Goal: Information Seeking & Learning: Learn about a topic

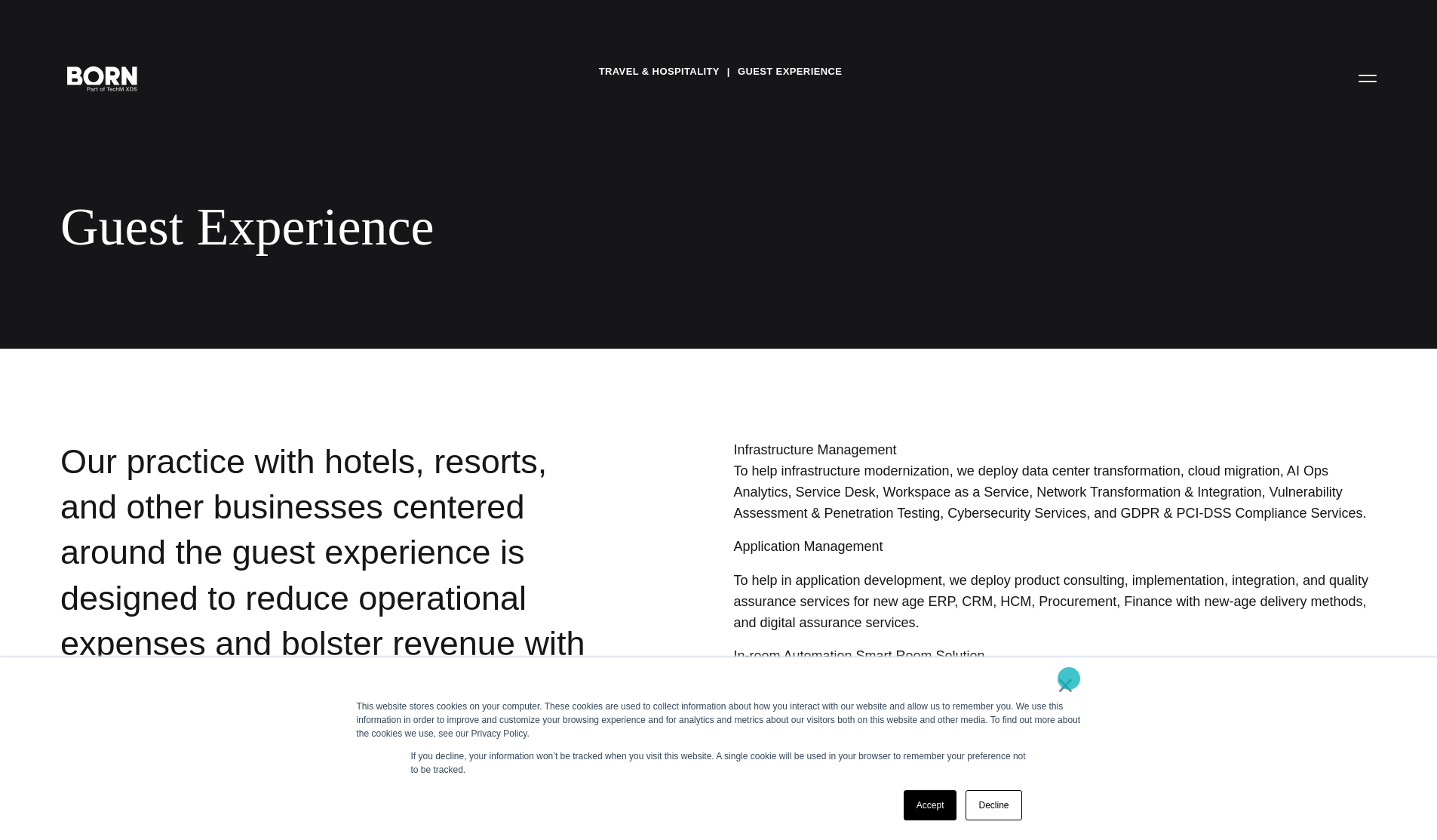
click at [1069, 678] on link "×" at bounding box center [1065, 685] width 18 height 14
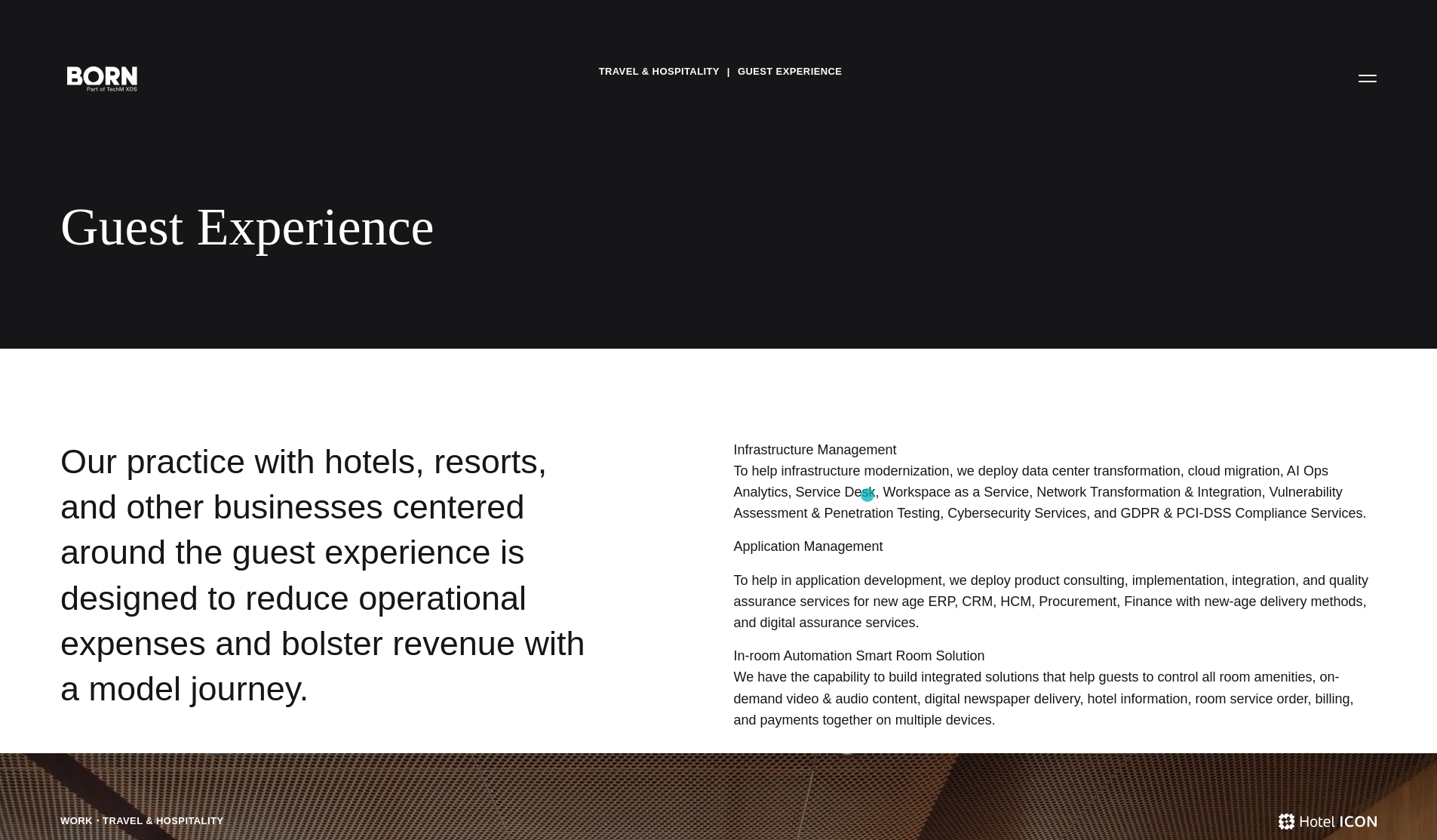
click at [868, 495] on p "To help infrastructure modernization, we deploy data center transformation, clo…" at bounding box center [1055, 492] width 643 height 64
drag, startPoint x: 1055, startPoint y: 507, endPoint x: 1253, endPoint y: 514, distance: 198.1
click at [1253, 514] on p "To help infrastructure modernization, we deploy data center transformation, clo…" at bounding box center [1055, 492] width 643 height 64
click at [1252, 514] on p "To help infrastructure modernization, we deploy data center transformation, clo…" at bounding box center [1055, 492] width 643 height 64
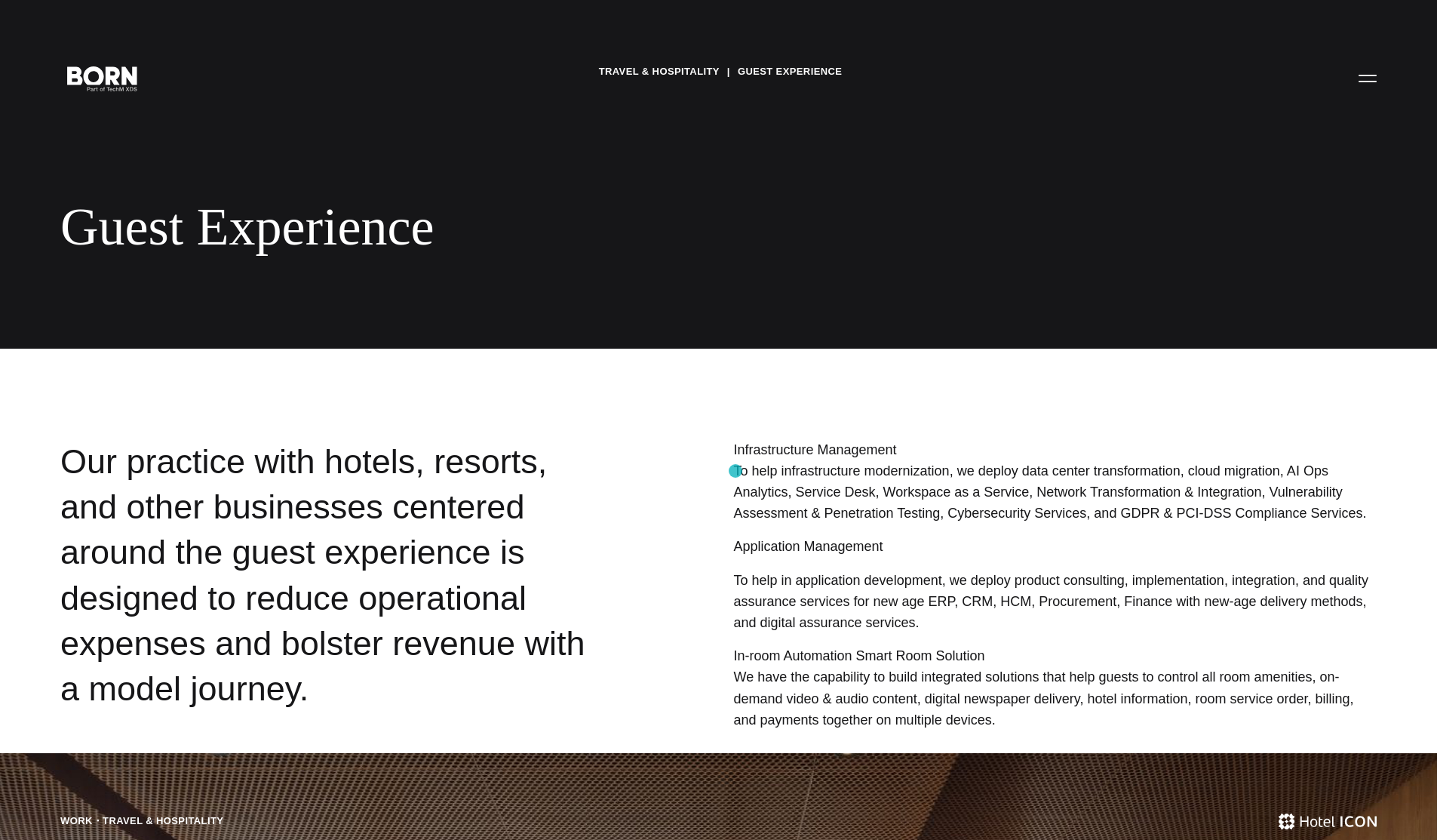
scroll to position [76, 0]
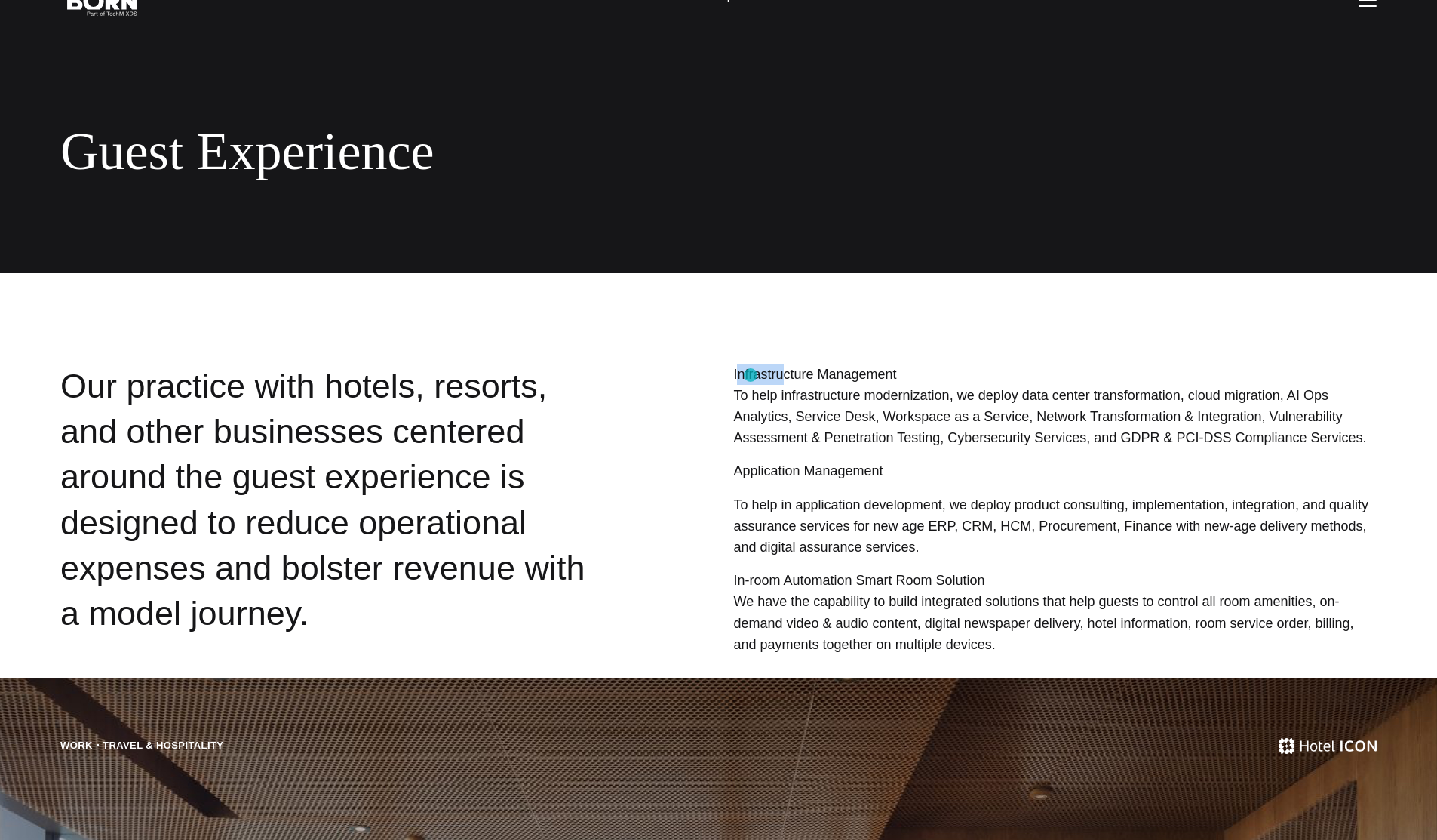
drag, startPoint x: 751, startPoint y: 375, endPoint x: 1173, endPoint y: 425, distance: 425.0
click at [932, 396] on div "Infrastructure Management To help infrastructure modernization, we deploy data …" at bounding box center [1055, 477] width 643 height 228
drag, startPoint x: 1216, startPoint y: 438, endPoint x: 1090, endPoint y: 436, distance: 126.0
click at [1090, 436] on p "To help infrastructure modernization, we deploy data center transformation, clo…" at bounding box center [1055, 417] width 643 height 64
click at [960, 460] on p "Application Management" at bounding box center [1055, 471] width 643 height 21
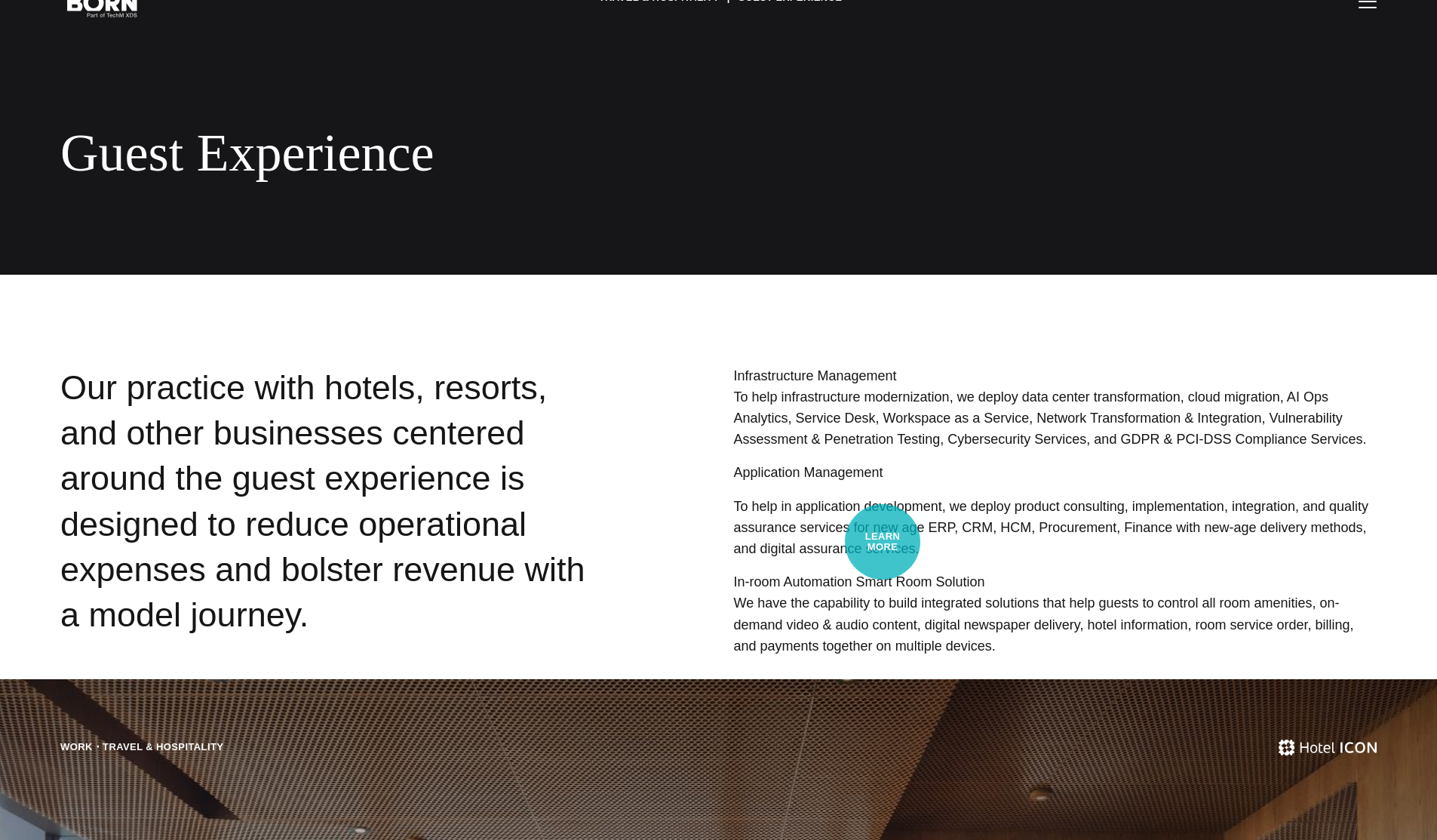
scroll to position [0, 0]
